Goal: Check status: Check status

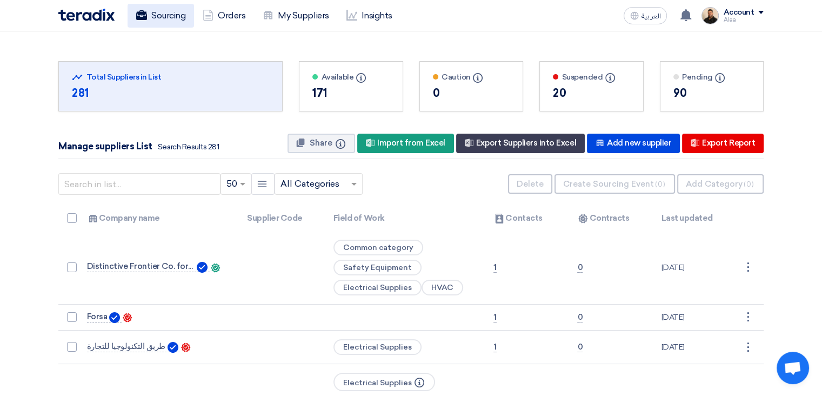
click at [169, 18] on link "Sourcing" at bounding box center [161, 16] width 67 height 24
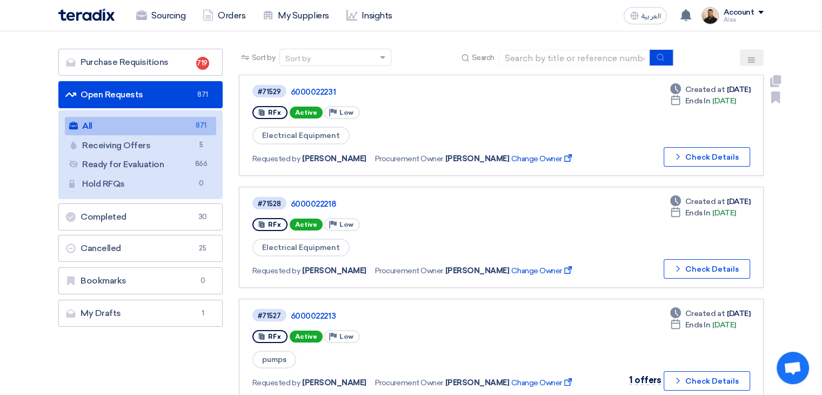
scroll to position [54, 0]
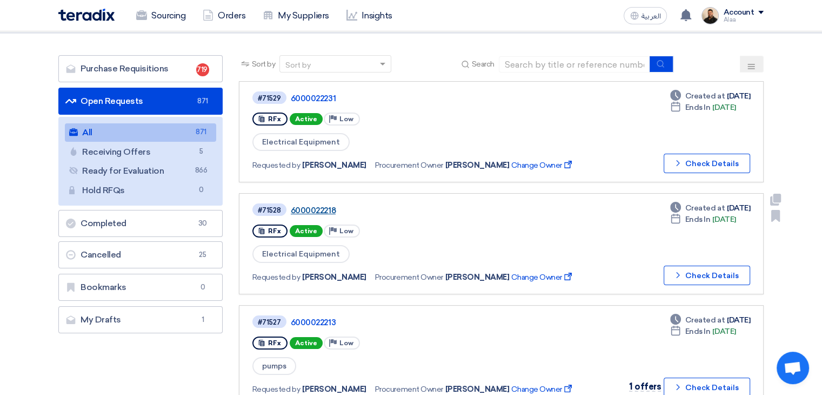
click at [319, 208] on link "6000022218" at bounding box center [426, 210] width 270 height 10
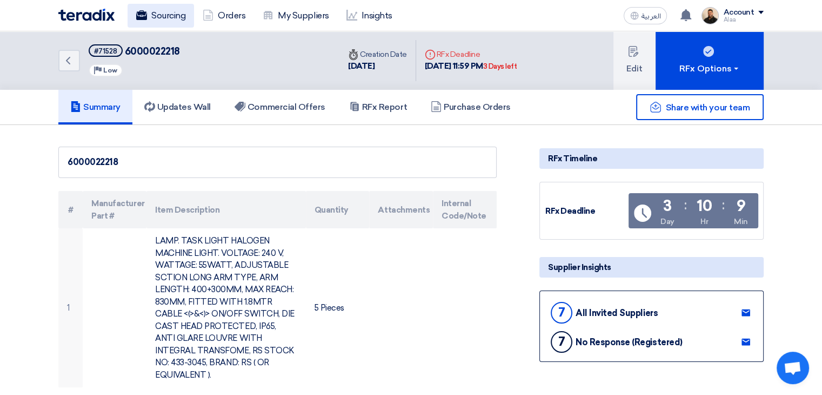
click at [177, 13] on link "Sourcing" at bounding box center [161, 16] width 67 height 24
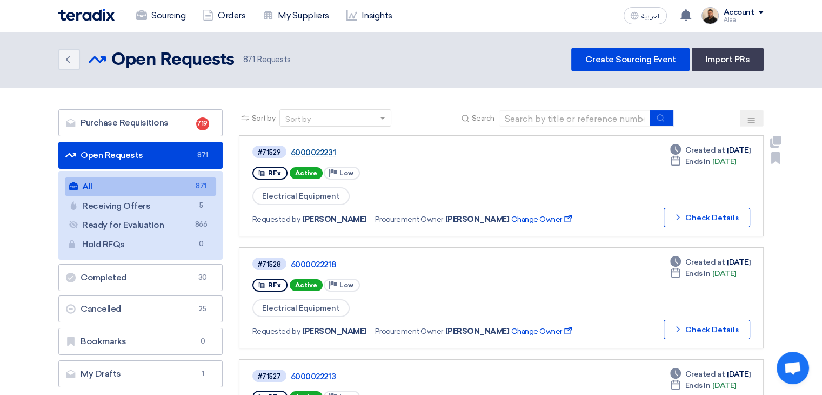
click at [324, 153] on link "6000022231" at bounding box center [426, 153] width 270 height 10
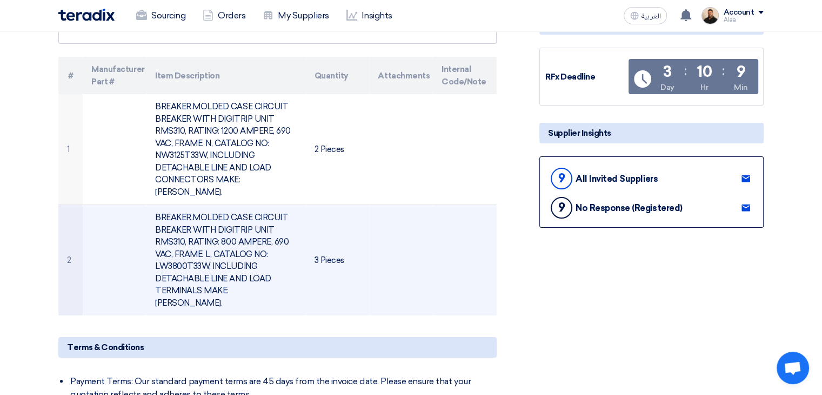
scroll to position [108, 0]
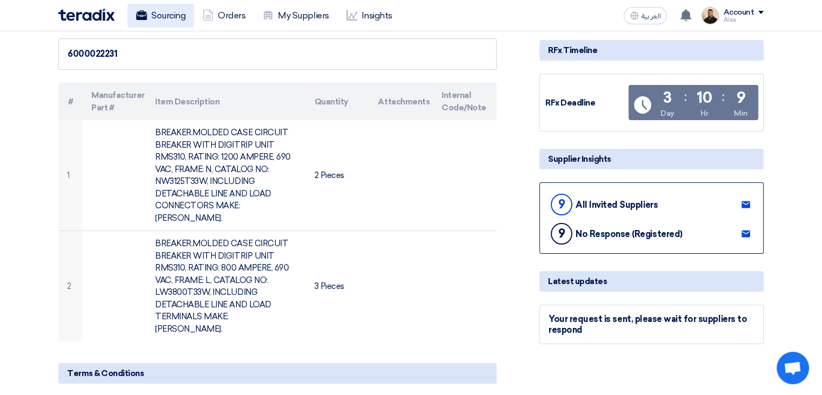
click at [182, 21] on link "Sourcing" at bounding box center [161, 16] width 67 height 24
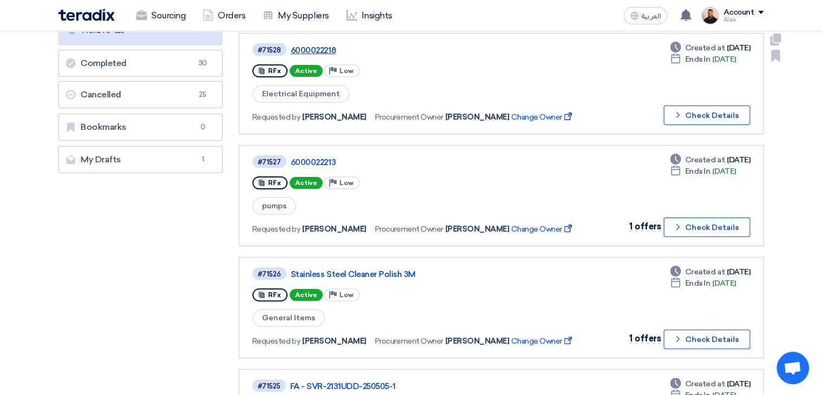
scroll to position [270, 0]
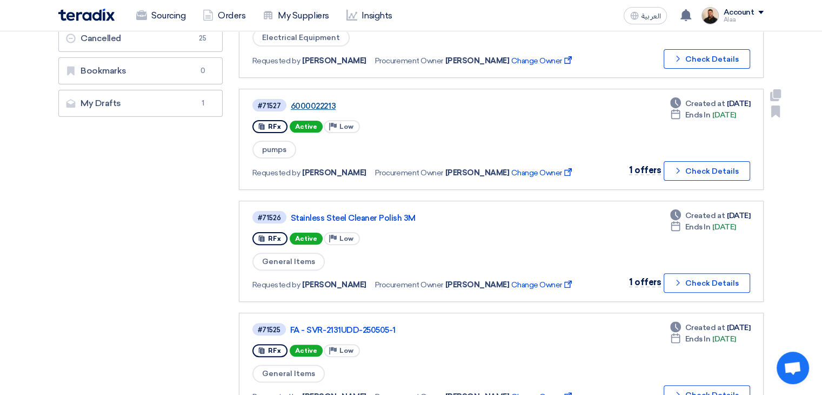
click at [314, 101] on link "6000022213" at bounding box center [426, 106] width 270 height 10
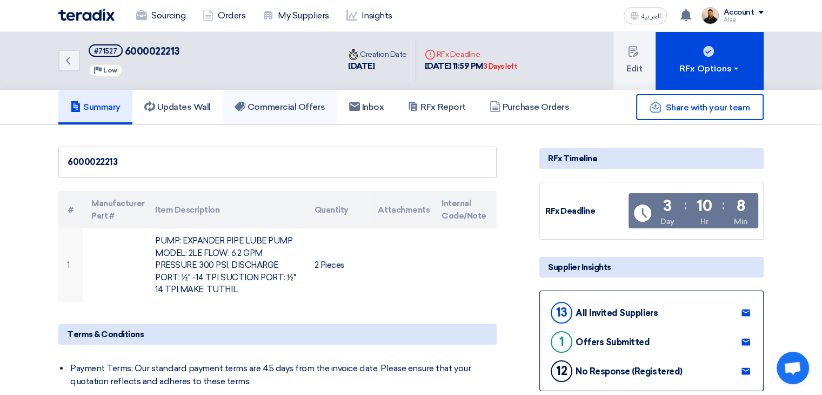
click at [289, 107] on h5 "Commercial Offers" at bounding box center [280, 107] width 91 height 11
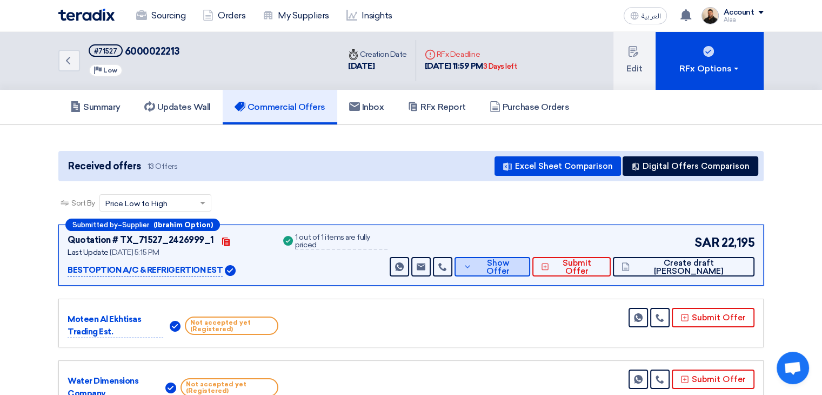
click at [530, 272] on button "Show Offer" at bounding box center [493, 266] width 76 height 19
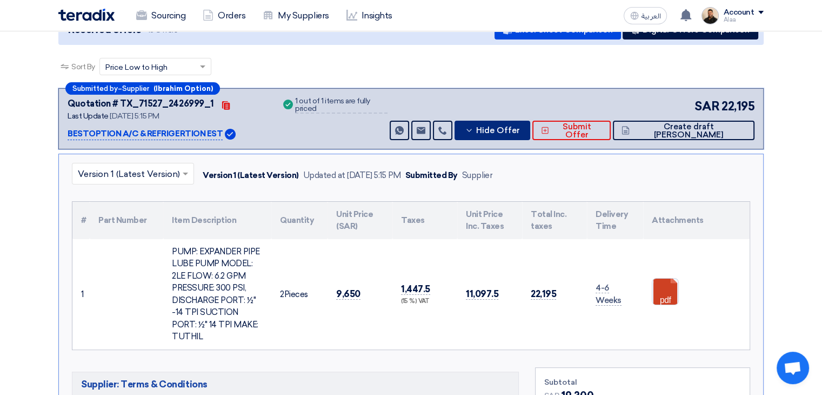
scroll to position [270, 0]
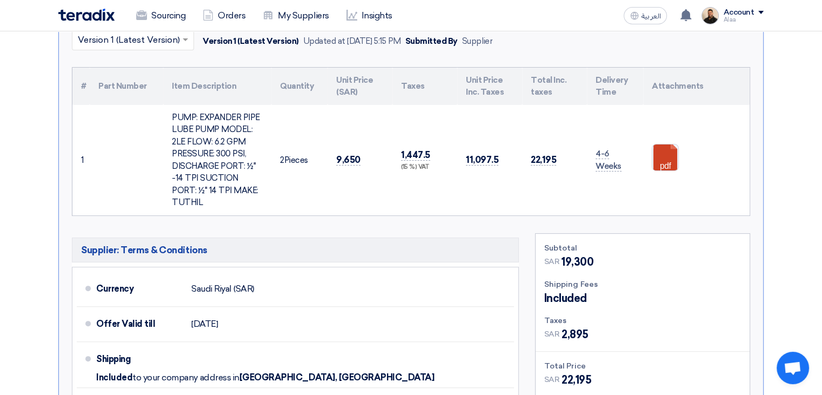
drag, startPoint x: 609, startPoint y: 184, endPoint x: 14, endPoint y: 117, distance: 599.1
drag, startPoint x: 526, startPoint y: 193, endPoint x: 595, endPoint y: 181, distance: 70.2
click at [526, 193] on td "22,195" at bounding box center [554, 160] width 65 height 110
click at [658, 192] on td "pdf" at bounding box center [697, 160] width 107 height 110
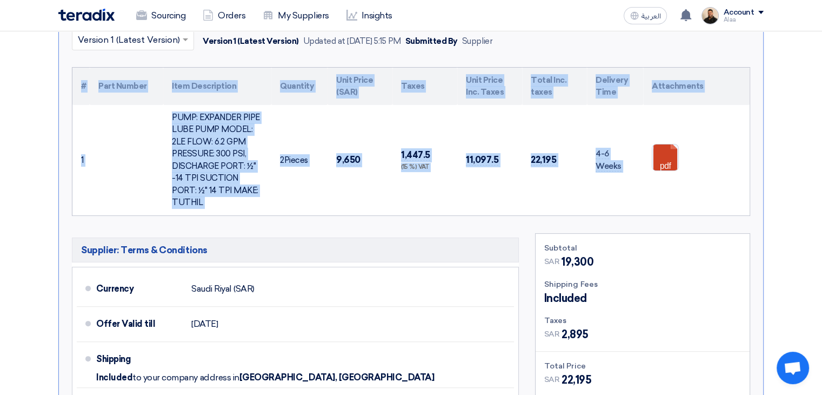
drag, startPoint x: 664, startPoint y: 193, endPoint x: 48, endPoint y: 89, distance: 624.1
copy div "# Part Number Item Description Quantity Unit Price (SAR) Taxes Unit Price Inc. …"
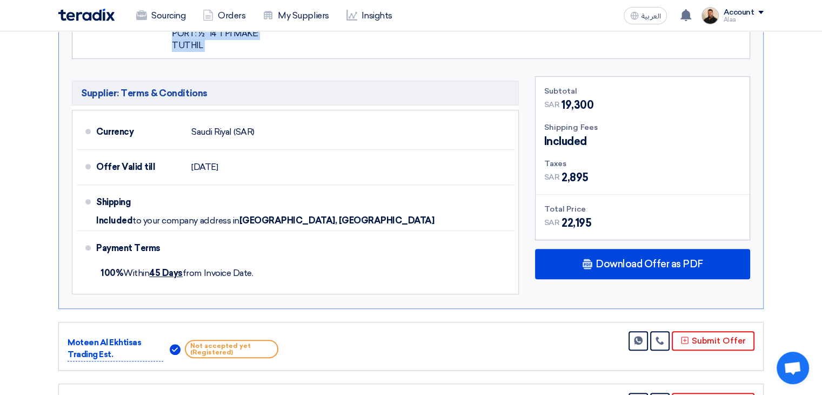
scroll to position [433, 0]
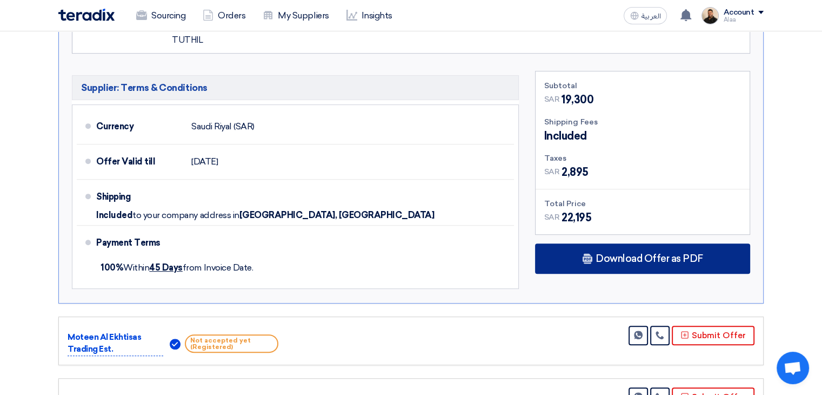
click at [585, 253] on icon at bounding box center [587, 258] width 11 height 11
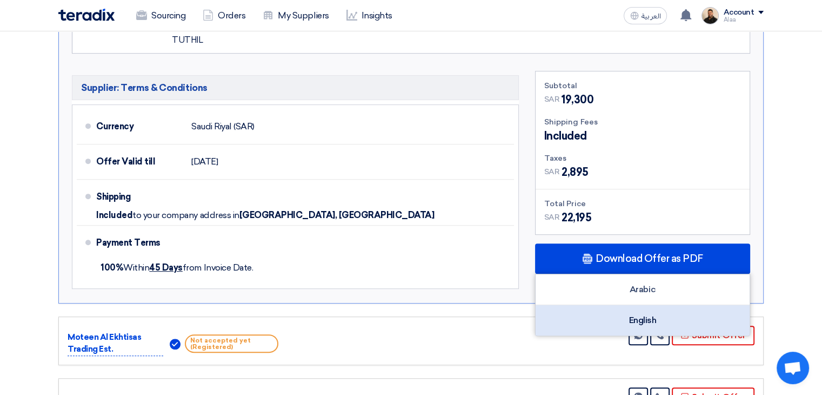
click at [640, 317] on div "English" at bounding box center [643, 320] width 214 height 30
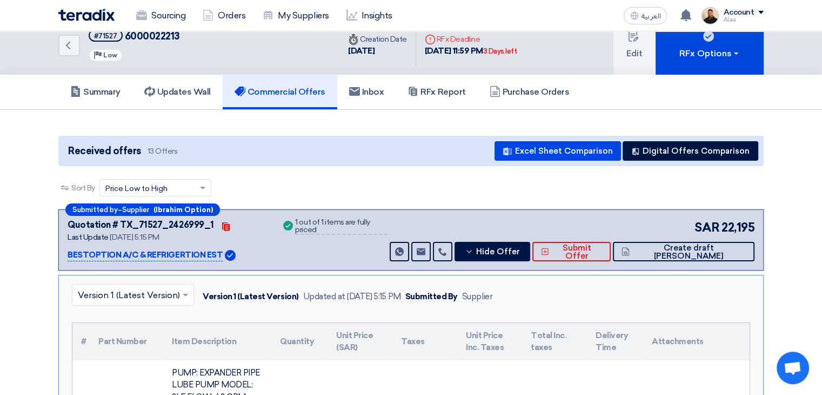
scroll to position [0, 0]
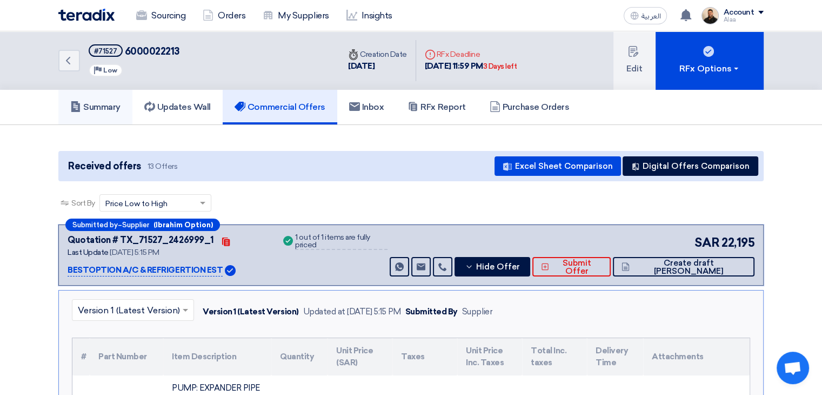
click at [109, 108] on h5 "Summary" at bounding box center [95, 107] width 50 height 11
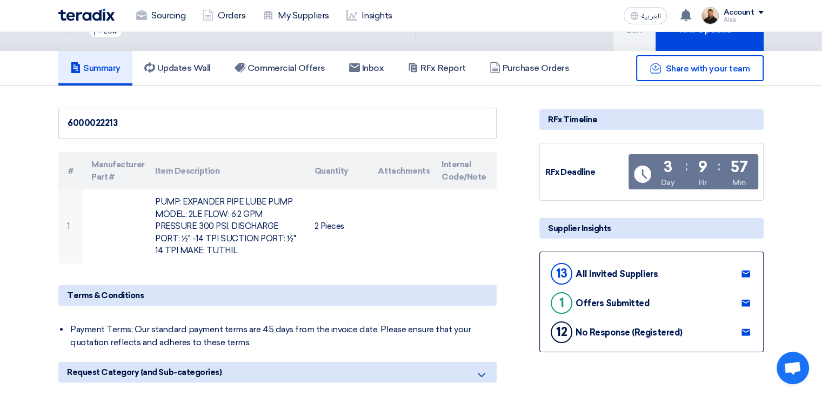
scroll to position [324, 0]
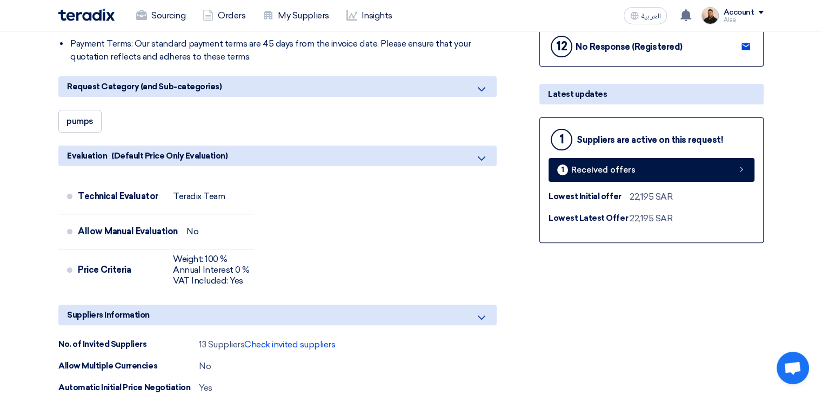
click at [74, 118] on span "pumps" at bounding box center [80, 121] width 27 height 10
copy div "pumps"
